Goal: Check status

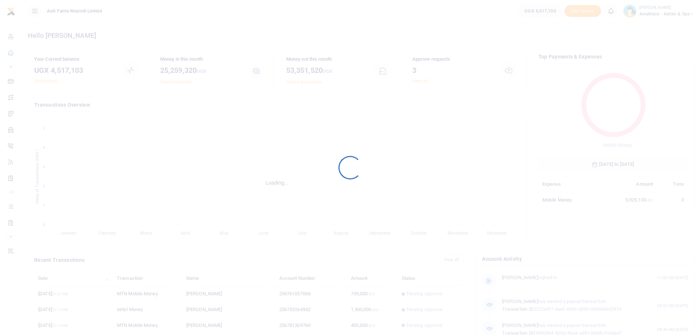
scroll to position [98, 144]
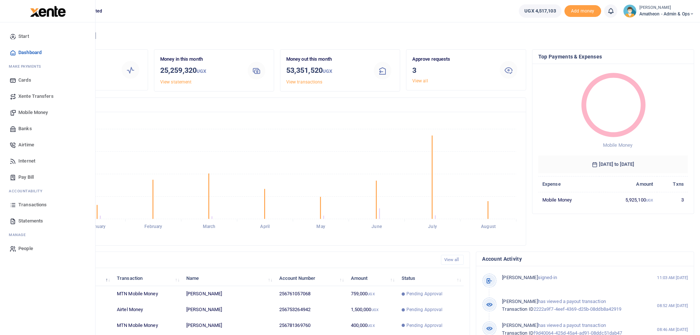
click at [26, 221] on span "Statements" at bounding box center [30, 220] width 25 height 7
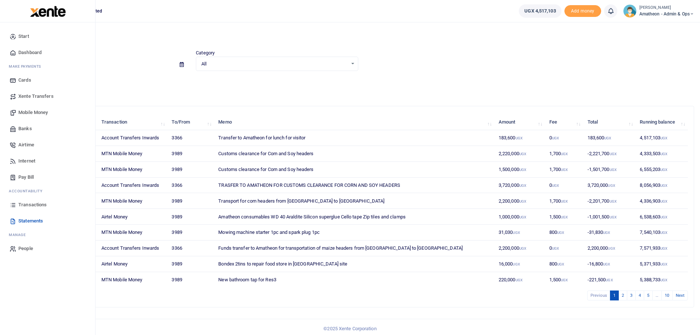
click at [32, 204] on span "Transactions" at bounding box center [32, 204] width 28 height 7
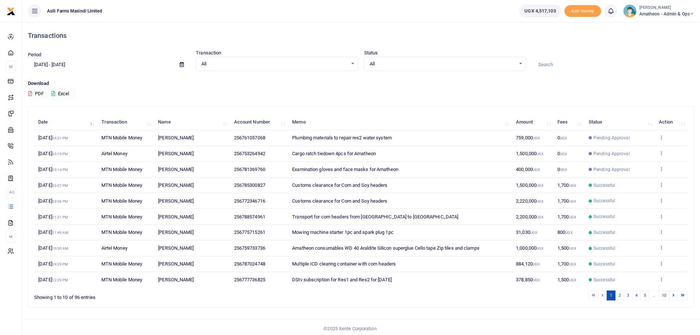
click at [180, 64] on icon at bounding box center [182, 64] width 4 height 5
click at [41, 135] on li "Last Month" at bounding box center [53, 136] width 51 height 11
type input "[DATE] - [DATE]"
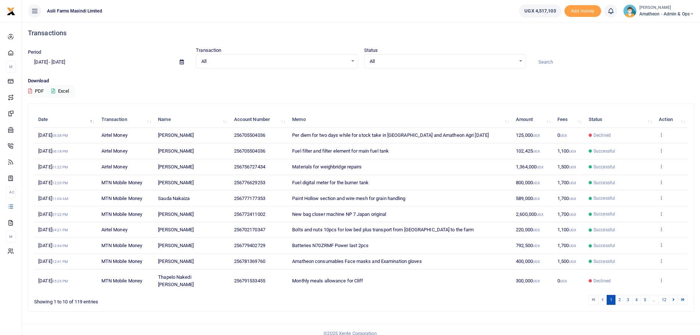
scroll to position [3, 0]
click at [665, 294] on link "12" at bounding box center [663, 299] width 11 height 10
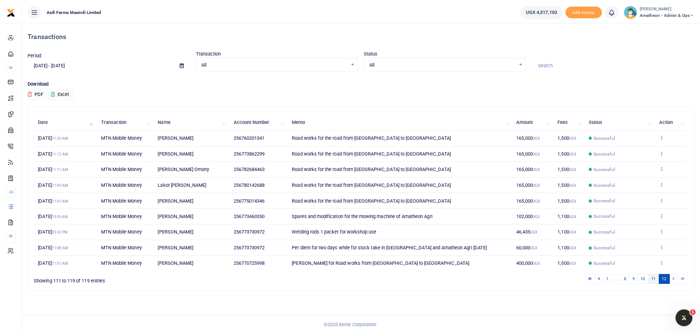
scroll to position [0, 0]
click at [658, 280] on link "11" at bounding box center [658, 279] width 11 height 10
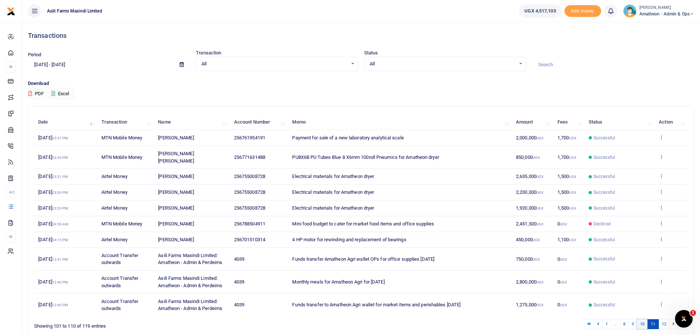
click at [641, 319] on link "10" at bounding box center [642, 324] width 11 height 10
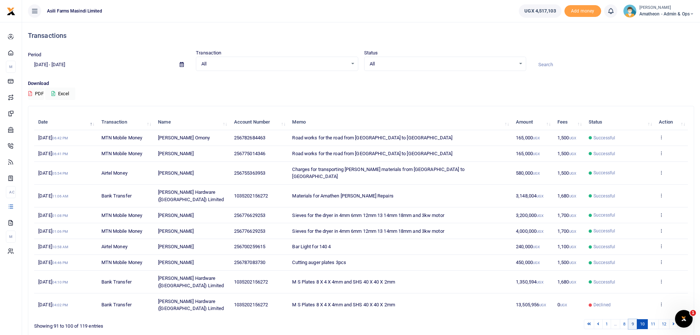
click at [632, 319] on link "9" at bounding box center [632, 324] width 9 height 10
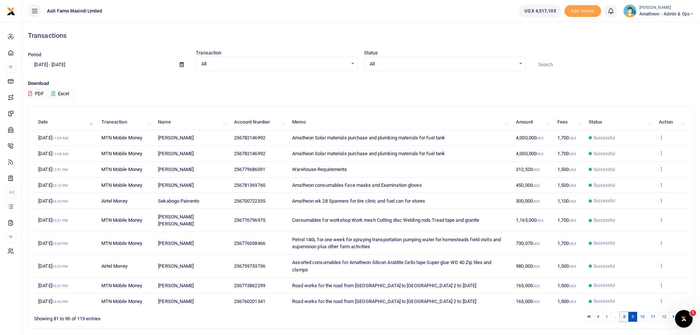
click at [623, 312] on link "8" at bounding box center [624, 317] width 9 height 10
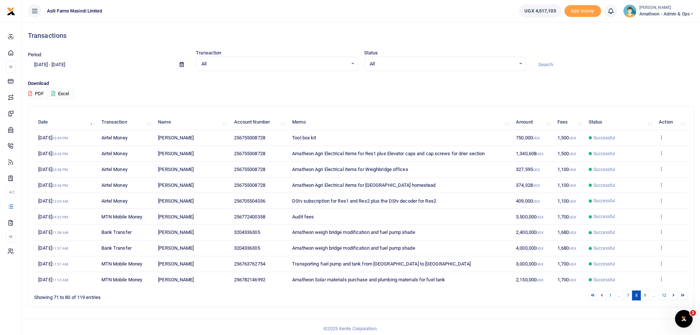
click at [662, 248] on icon at bounding box center [661, 247] width 5 height 5
click at [633, 259] on link "View details" at bounding box center [634, 260] width 58 height 10
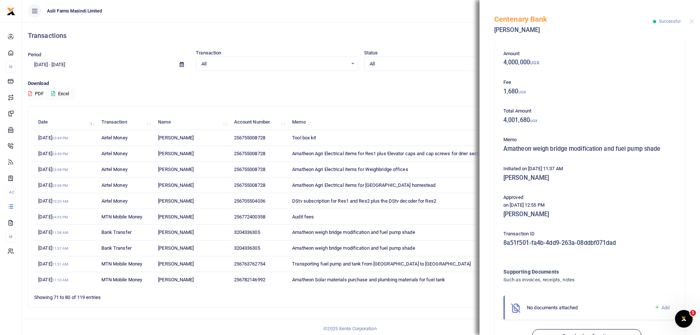
scroll to position [56, 0]
